Goal: Check status: Check status

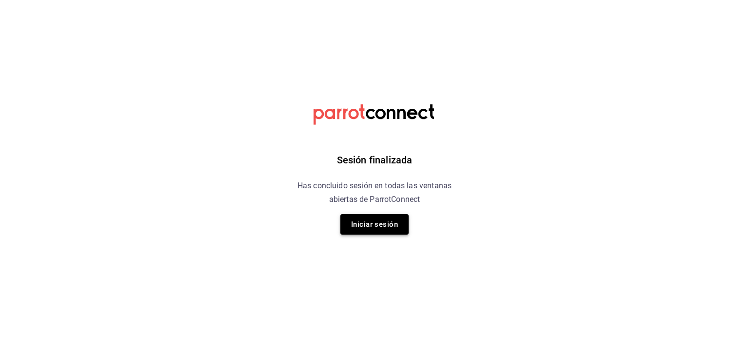
click at [390, 234] on button "Iniciar sesión" at bounding box center [374, 224] width 68 height 20
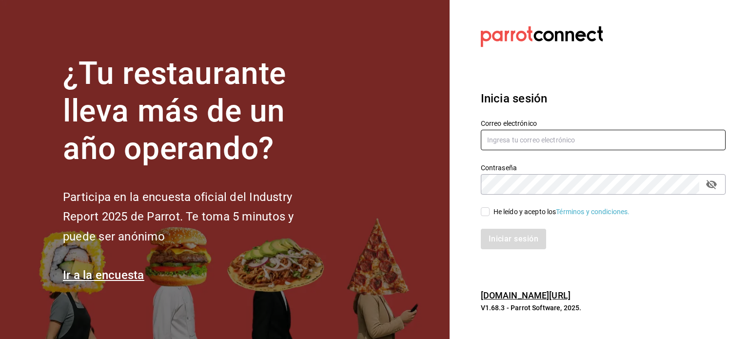
type input "selenevillastrigo@grupobellavista.com.mx"
click at [484, 212] on input "He leído y acepto los Términos y condiciones." at bounding box center [485, 211] width 9 height 9
checkbox input "true"
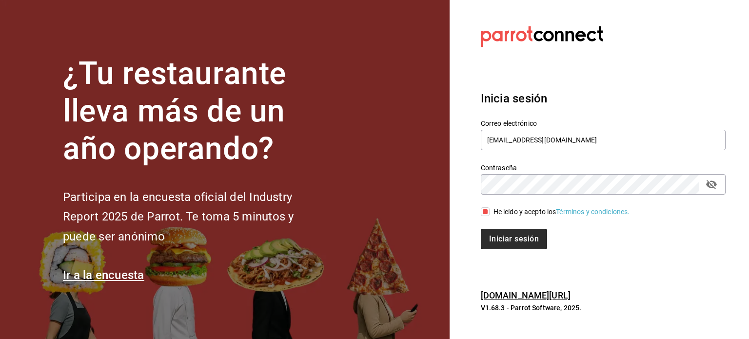
click at [503, 238] on button "Iniciar sesión" at bounding box center [514, 239] width 66 height 20
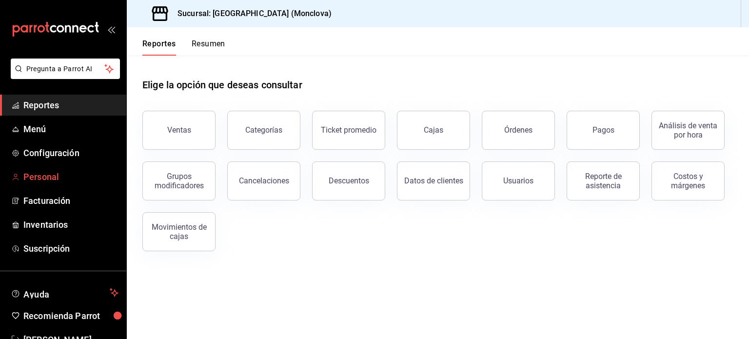
click at [51, 175] on span "Personal" at bounding box center [70, 176] width 95 height 13
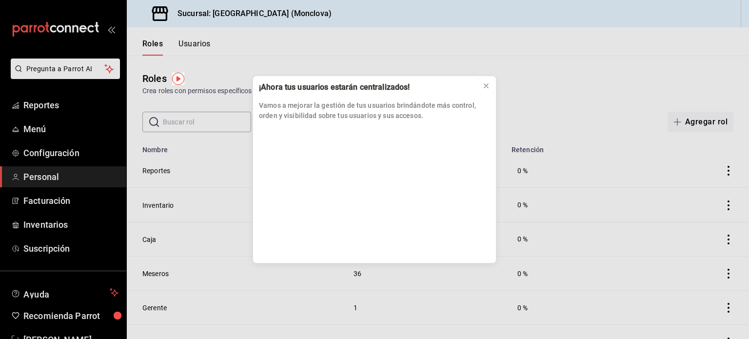
click at [484, 85] on icon at bounding box center [486, 86] width 8 height 8
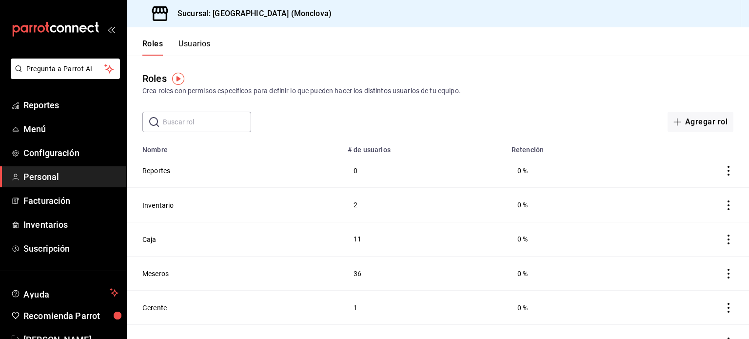
click at [43, 175] on span "Personal" at bounding box center [70, 176] width 95 height 13
click at [59, 112] on link "Reportes" at bounding box center [63, 105] width 126 height 21
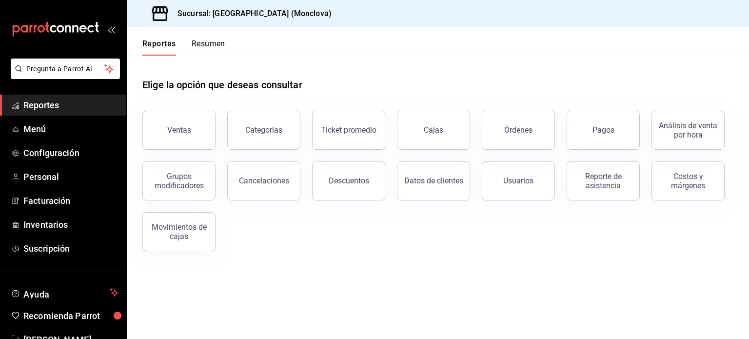
click at [612, 187] on div "Reporte de asistencia" at bounding box center [603, 181] width 60 height 19
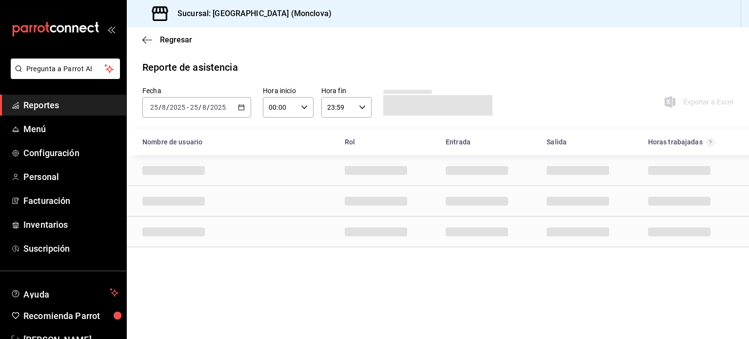
click at [244, 106] on icon "button" at bounding box center [241, 107] width 7 height 7
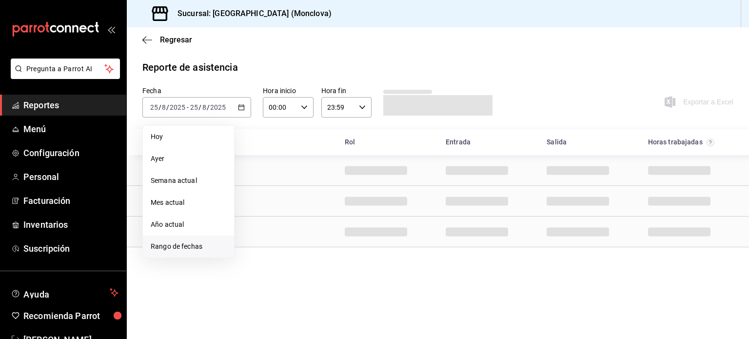
click at [193, 247] on span "Rango de fechas" at bounding box center [189, 246] width 76 height 10
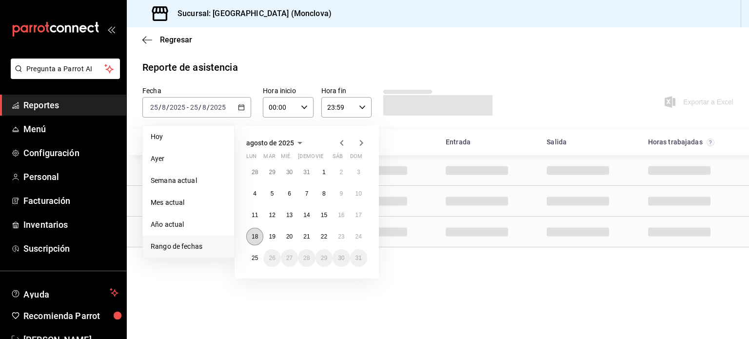
click at [253, 240] on button "18" at bounding box center [254, 237] width 17 height 18
click at [363, 233] on button "24" at bounding box center [358, 237] width 17 height 18
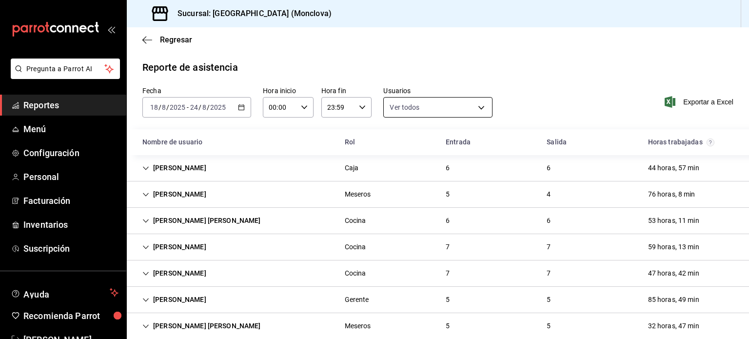
click at [411, 112] on body "Pregunta a Parrot AI Reportes Menú Configuración Personal Facturación Inventari…" at bounding box center [374, 169] width 749 height 339
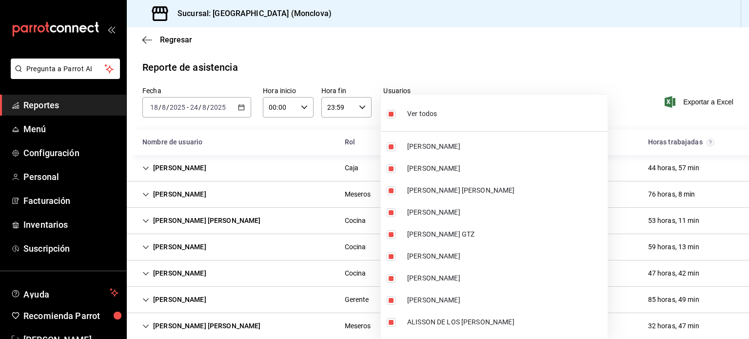
click at [397, 114] on label at bounding box center [393, 114] width 13 height 14
click at [395, 114] on input "checkbox" at bounding box center [391, 114] width 9 height 9
click at [393, 114] on input "checkbox" at bounding box center [391, 114] width 9 height 9
checkbox input "false"
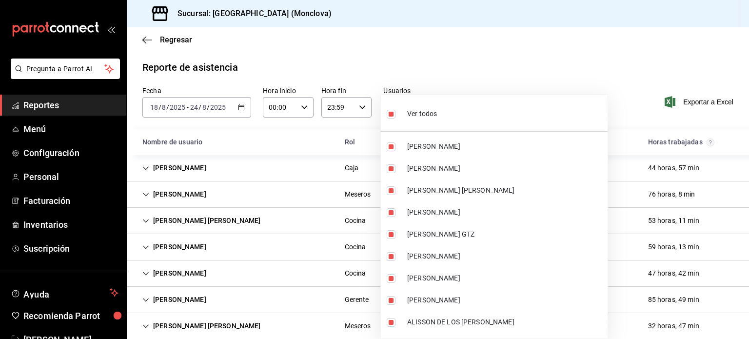
checkbox input "false"
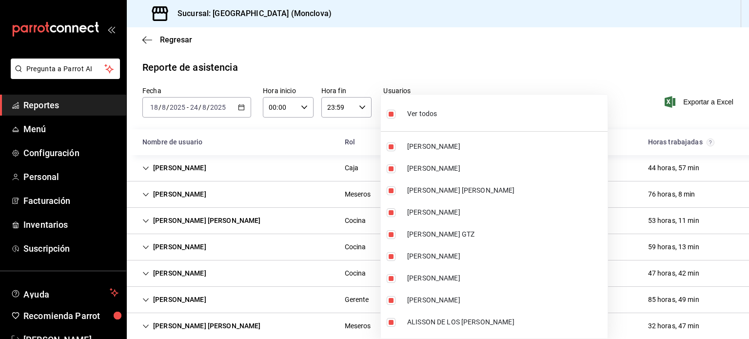
checkbox input "false"
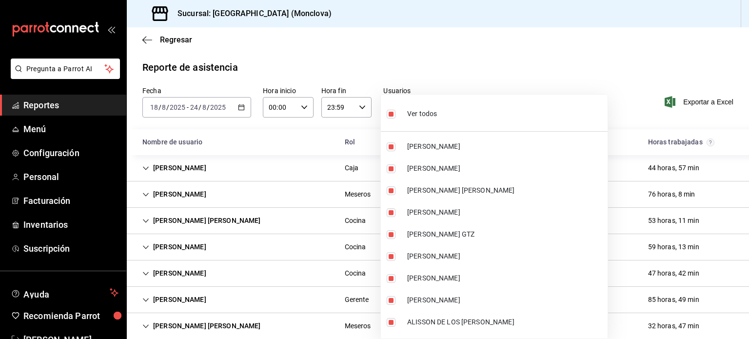
checkbox input "false"
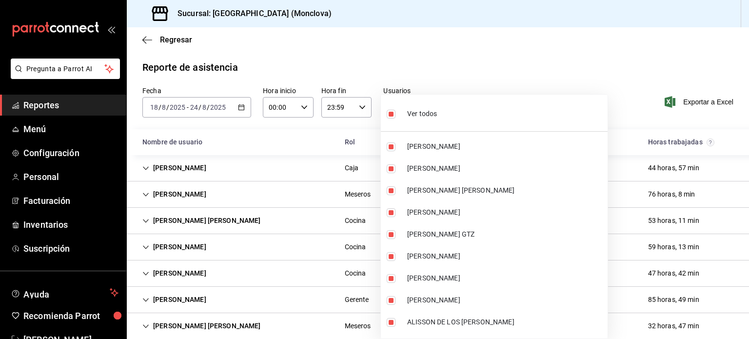
checkbox input "false"
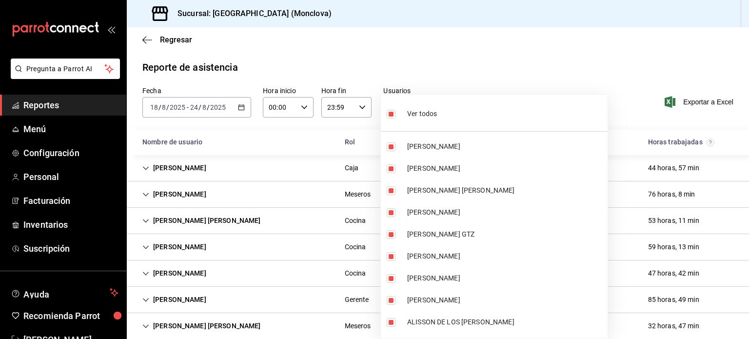
checkbox input "false"
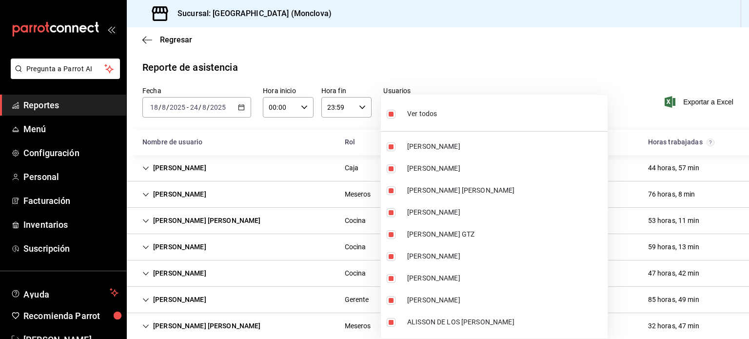
checkbox input "false"
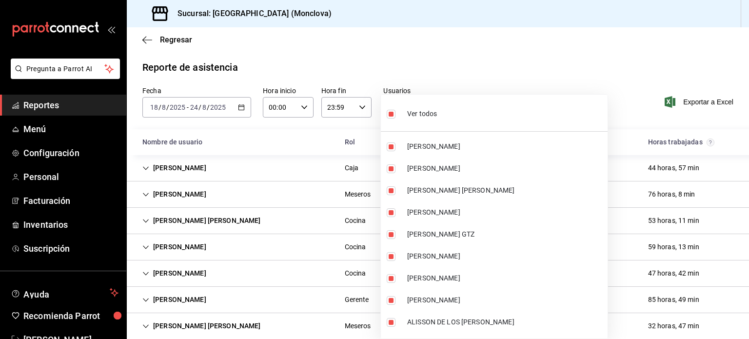
checkbox input "false"
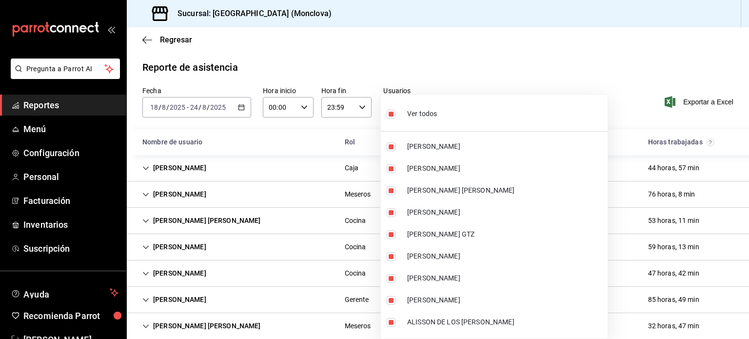
checkbox input "false"
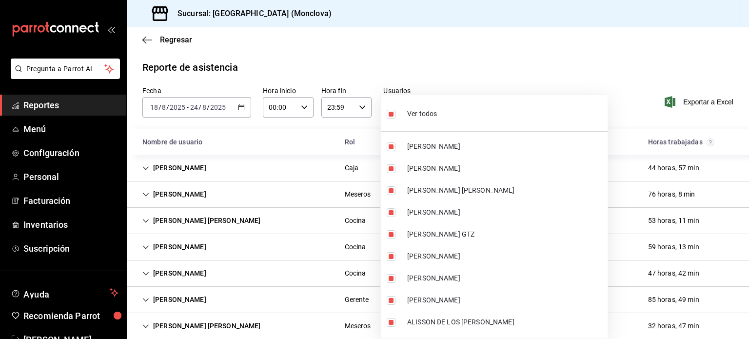
checkbox input "false"
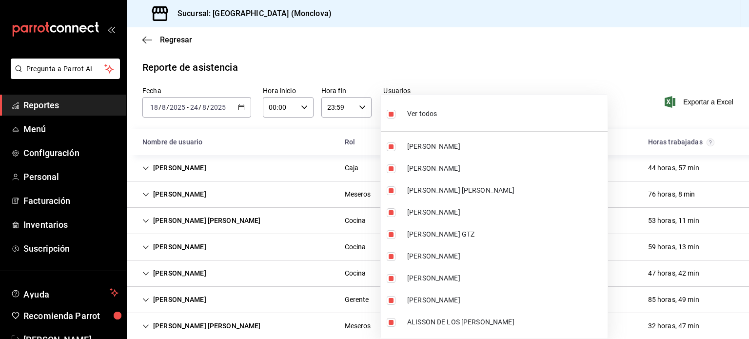
checkbox input "false"
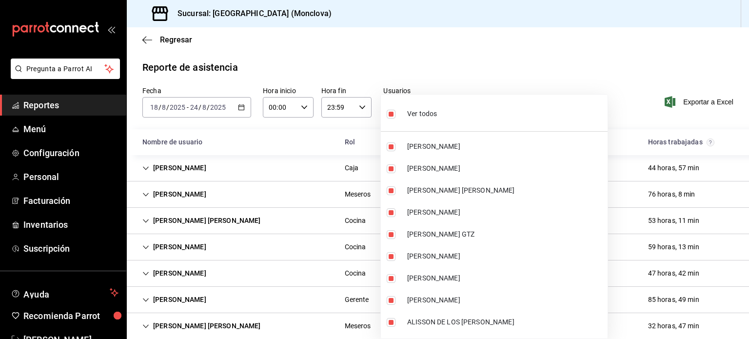
checkbox input "false"
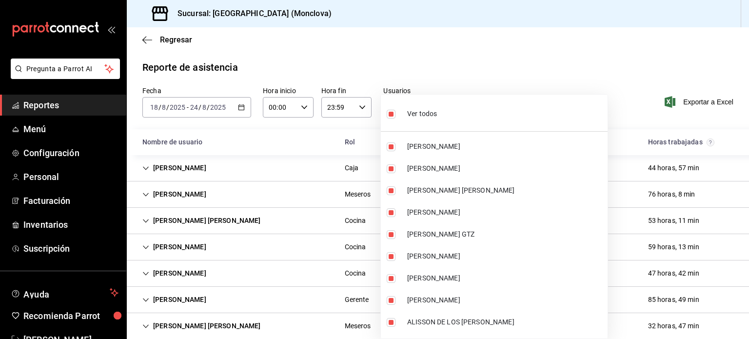
checkbox input "false"
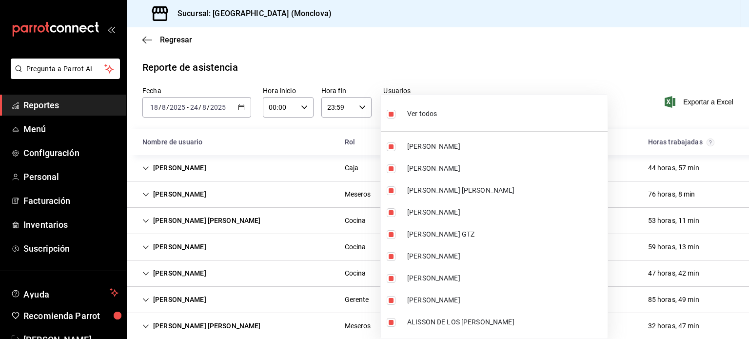
checkbox input "false"
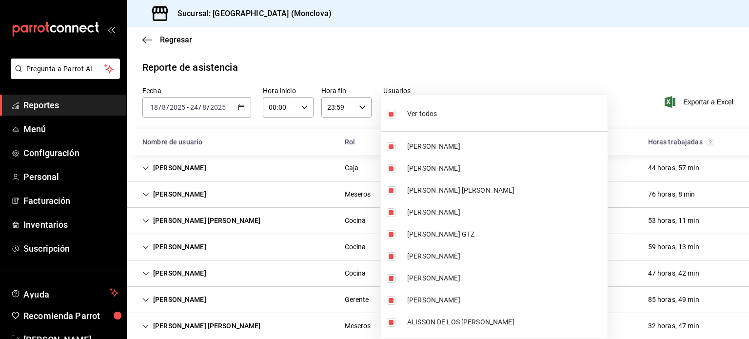
checkbox input "false"
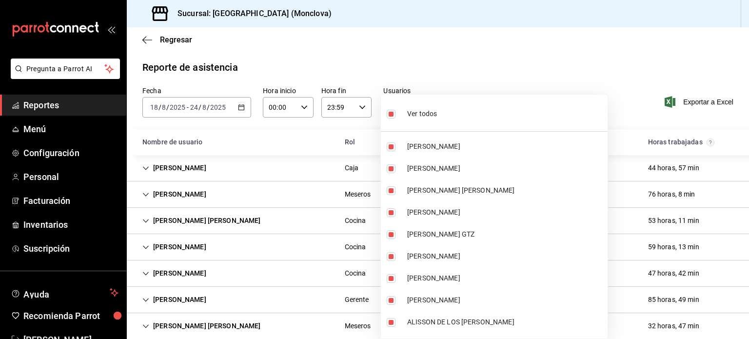
checkbox input "false"
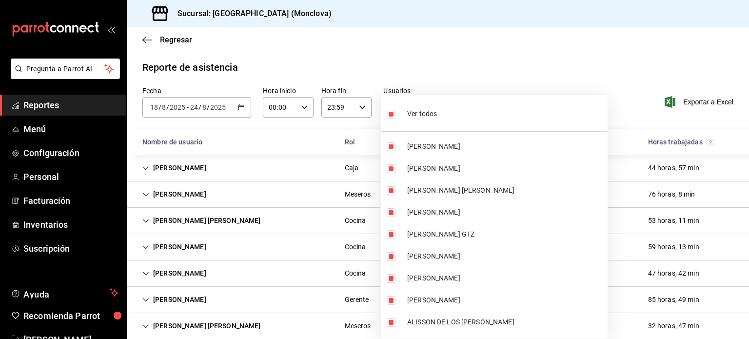
checkbox input "false"
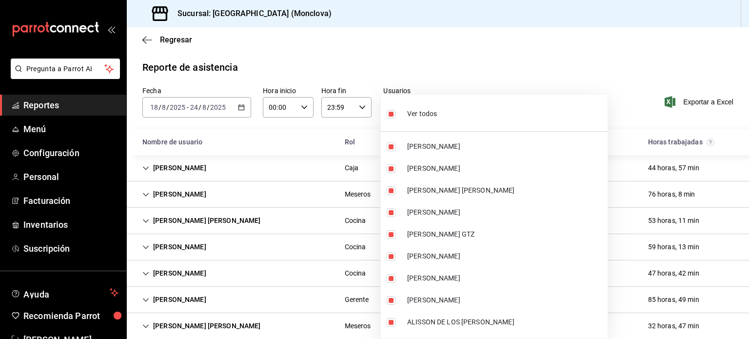
checkbox input "false"
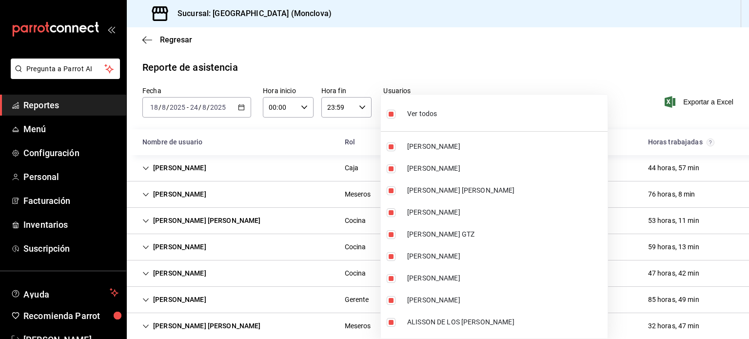
checkbox input "false"
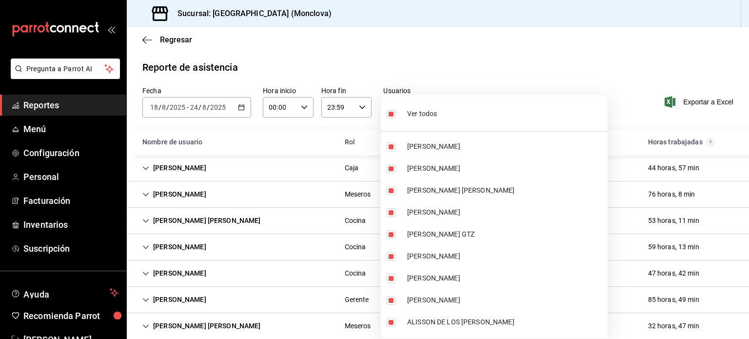
checkbox input "false"
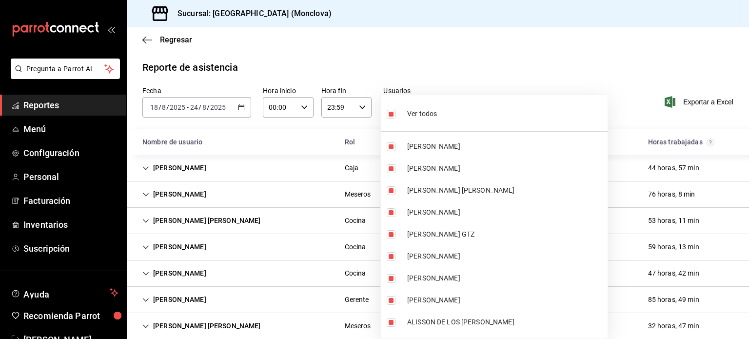
checkbox input "false"
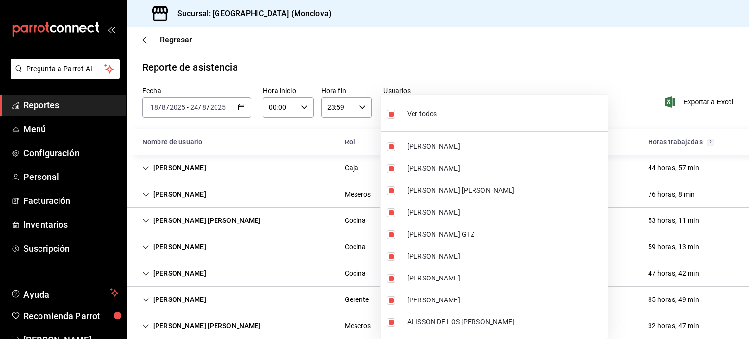
checkbox input "false"
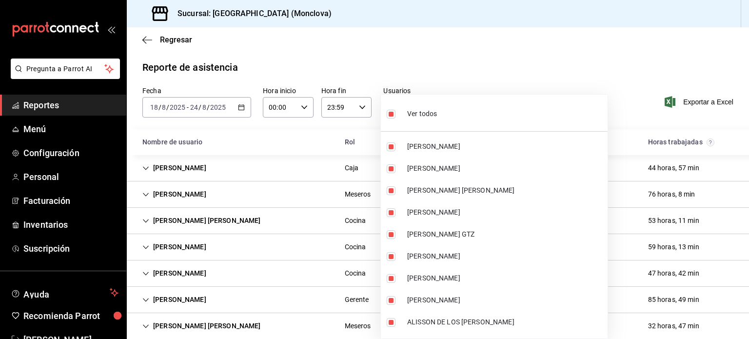
checkbox input "false"
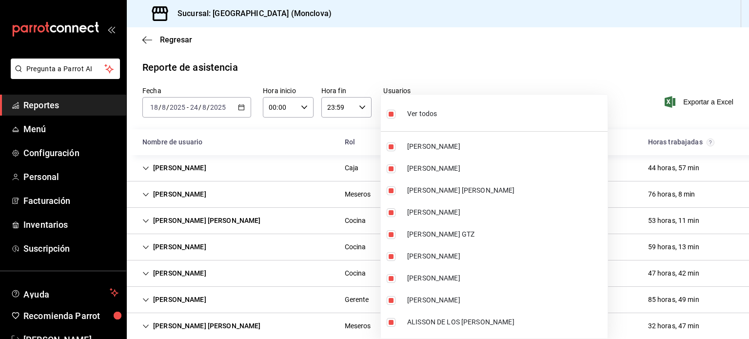
checkbox input "false"
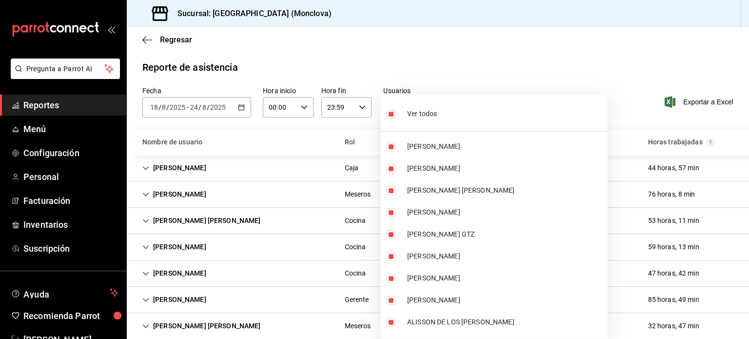
checkbox input "false"
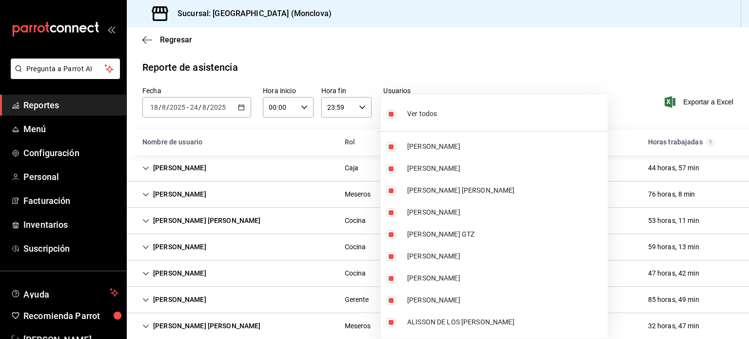
checkbox input "false"
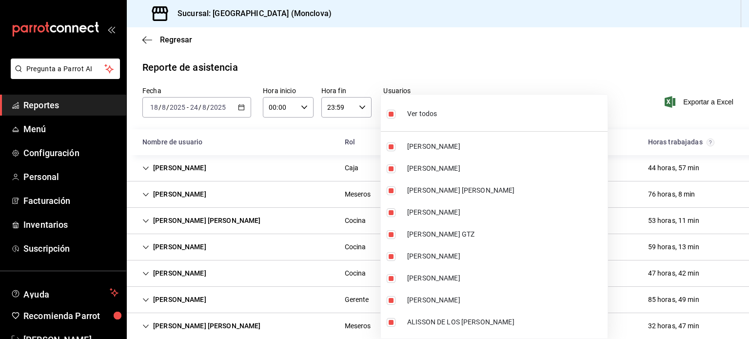
checkbox input "false"
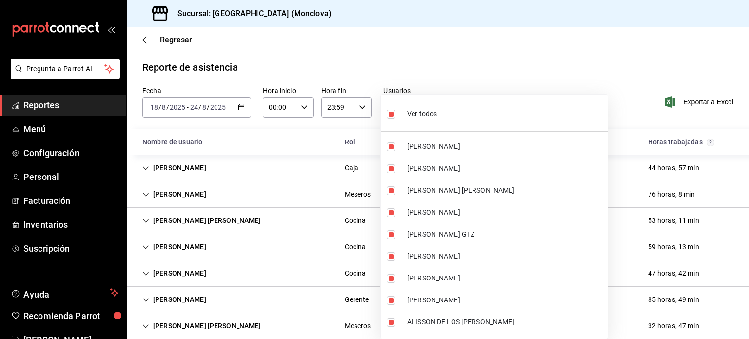
checkbox input "false"
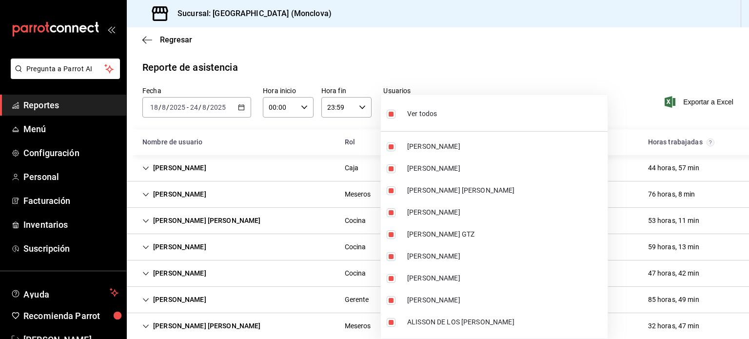
checkbox input "false"
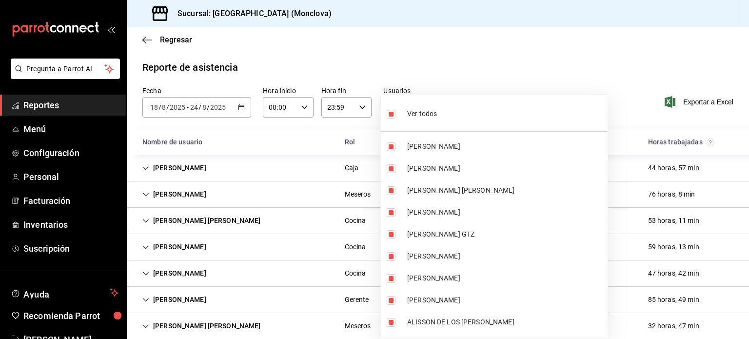
checkbox input "false"
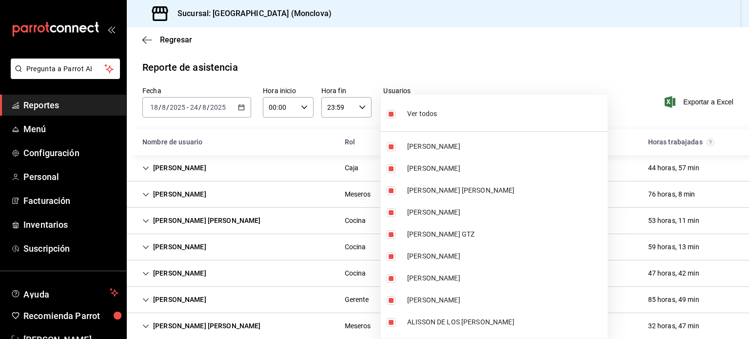
checkbox input "false"
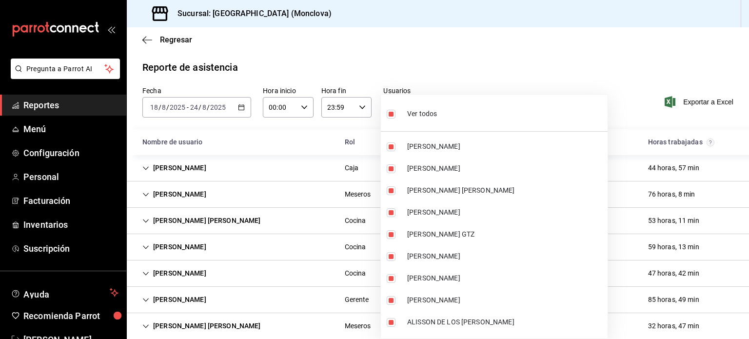
checkbox input "false"
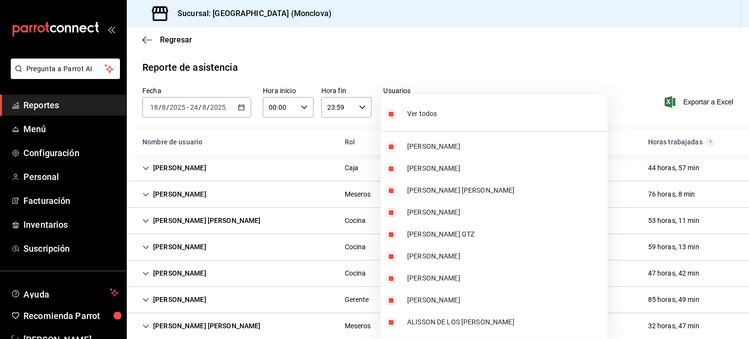
checkbox input "false"
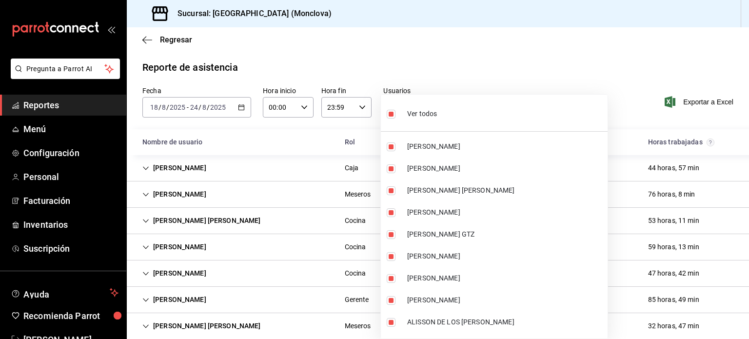
checkbox input "false"
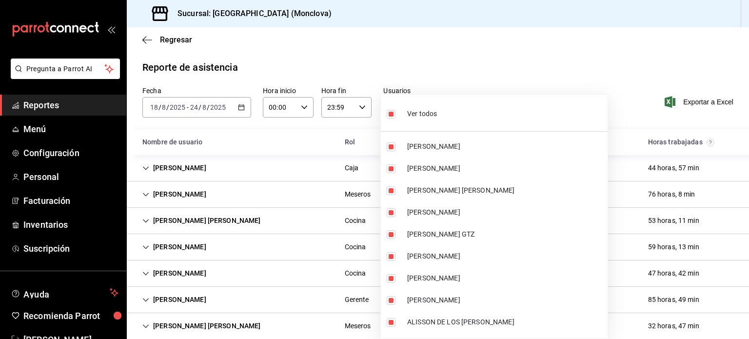
checkbox input "false"
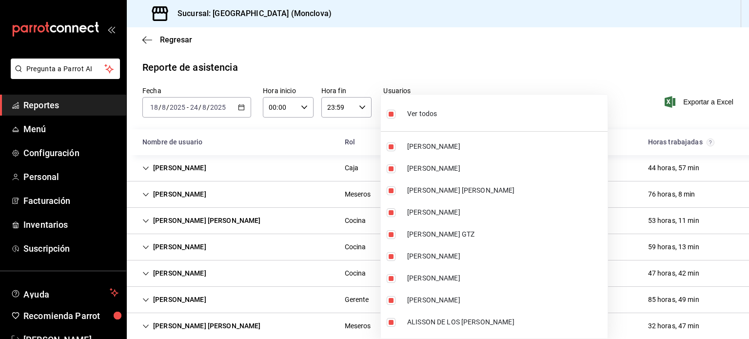
checkbox input "false"
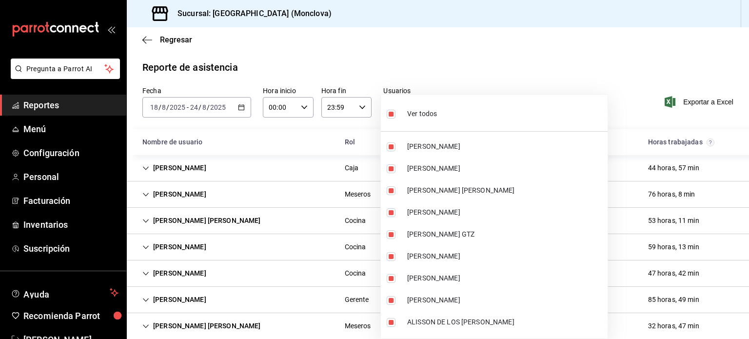
checkbox input "false"
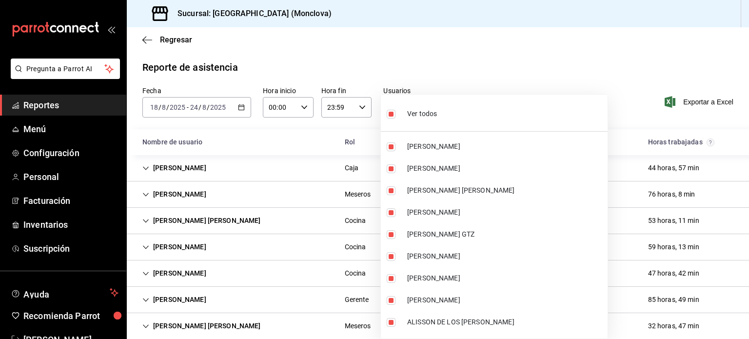
checkbox input "false"
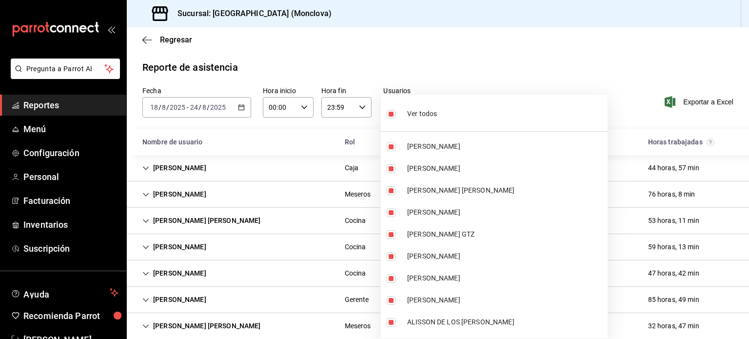
checkbox input "false"
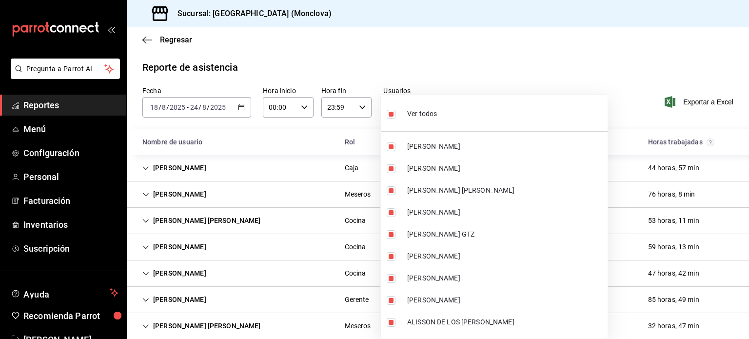
checkbox input "false"
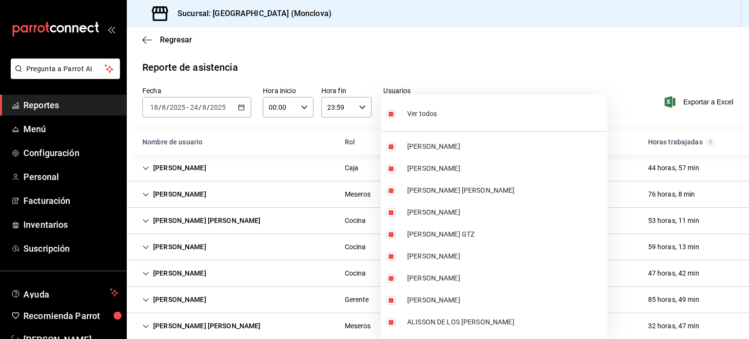
checkbox input "false"
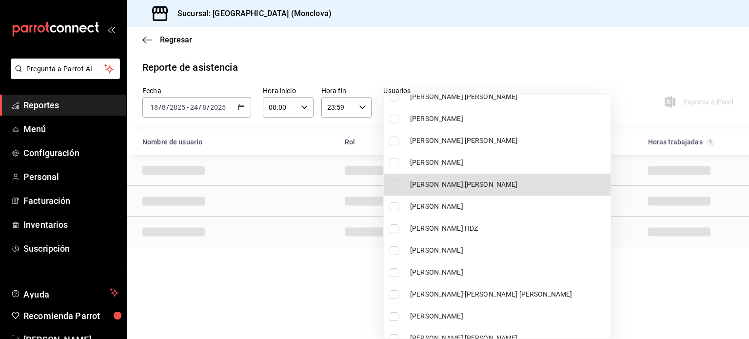
scroll to position [2305, 0]
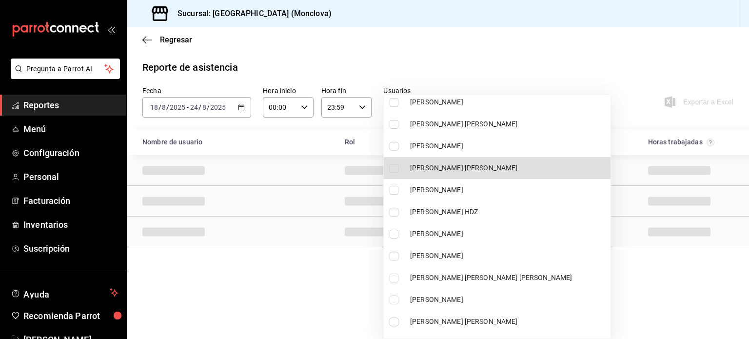
click at [431, 275] on span "[PERSON_NAME] [PERSON_NAME] [PERSON_NAME]" at bounding box center [508, 278] width 197 height 10
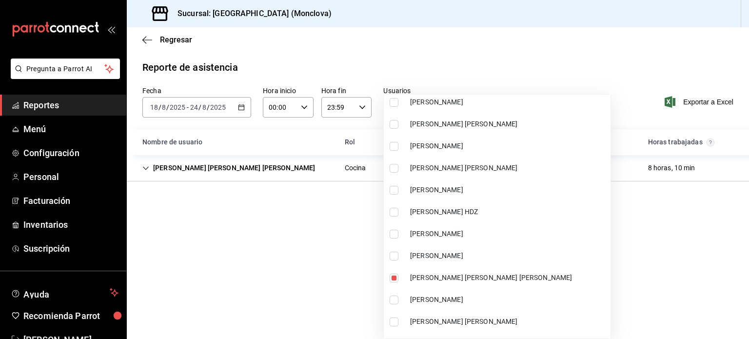
click at [636, 280] on div at bounding box center [374, 169] width 749 height 339
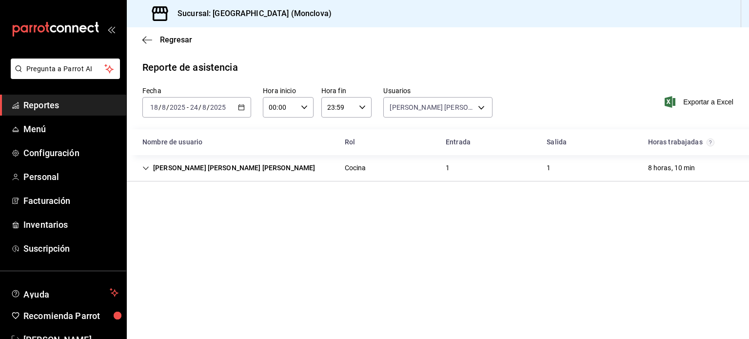
click at [230, 169] on div "[PERSON_NAME] [PERSON_NAME] [PERSON_NAME]" at bounding box center [229, 168] width 188 height 18
click at [481, 111] on body "Pregunta a Parrot AI Reportes Menú Configuración Personal Facturación Inventari…" at bounding box center [374, 169] width 749 height 339
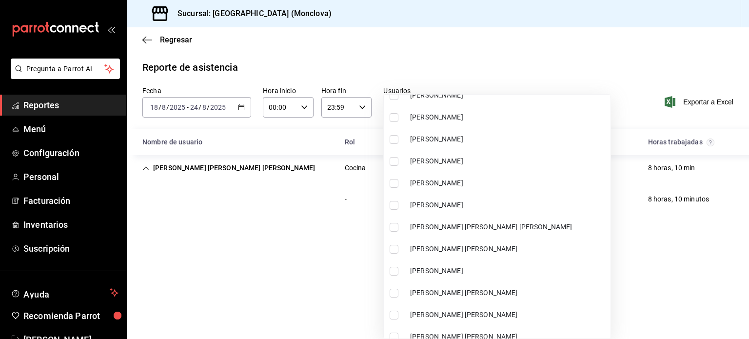
scroll to position [2341, 0]
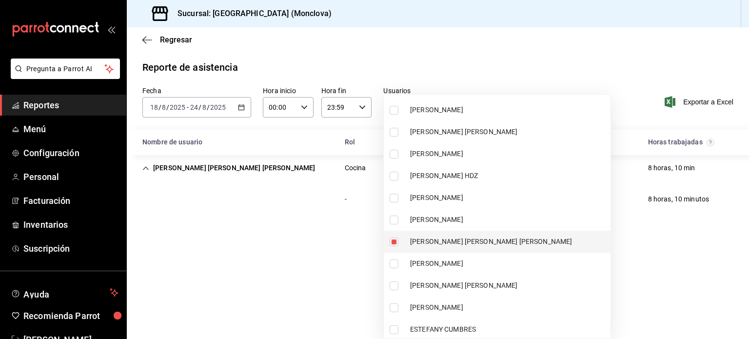
click at [394, 245] on input "checkbox" at bounding box center [394, 241] width 9 height 9
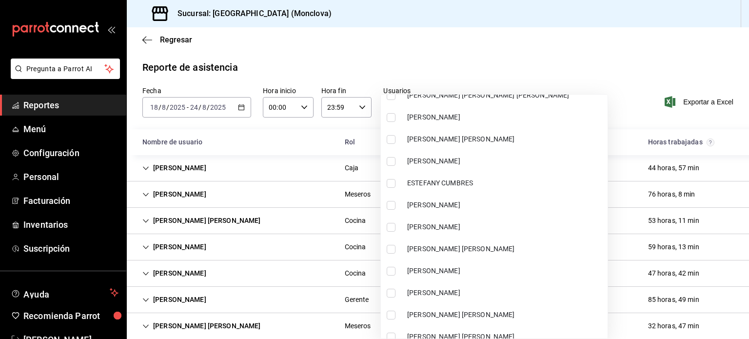
scroll to position [2536, 0]
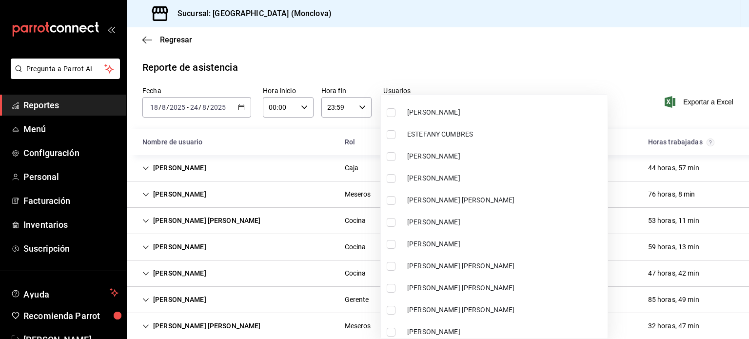
click at [394, 243] on input "checkbox" at bounding box center [391, 244] width 9 height 9
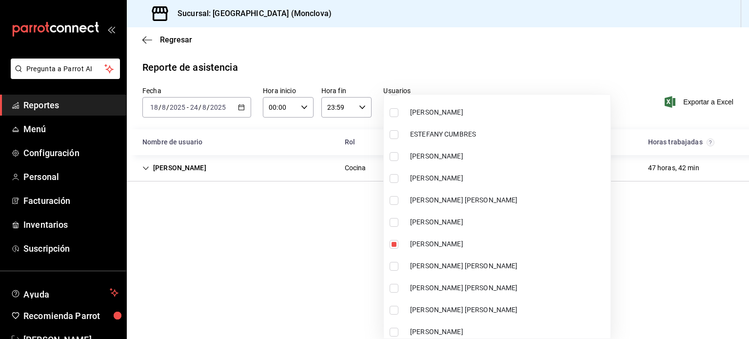
drag, startPoint x: 287, startPoint y: 231, endPoint x: 134, endPoint y: 191, distance: 158.9
click at [287, 231] on div at bounding box center [374, 169] width 749 height 339
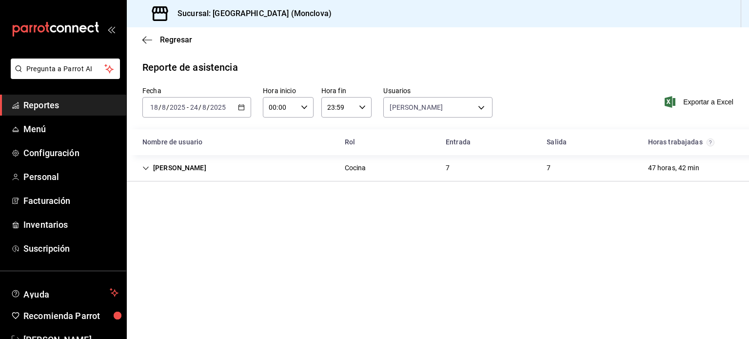
click at [142, 168] on div "[PERSON_NAME]" at bounding box center [174, 168] width 79 height 18
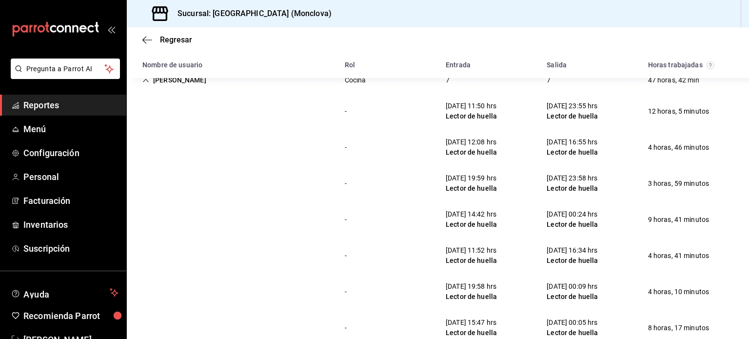
scroll to position [110, 0]
